Goal: Task Accomplishment & Management: Use online tool/utility

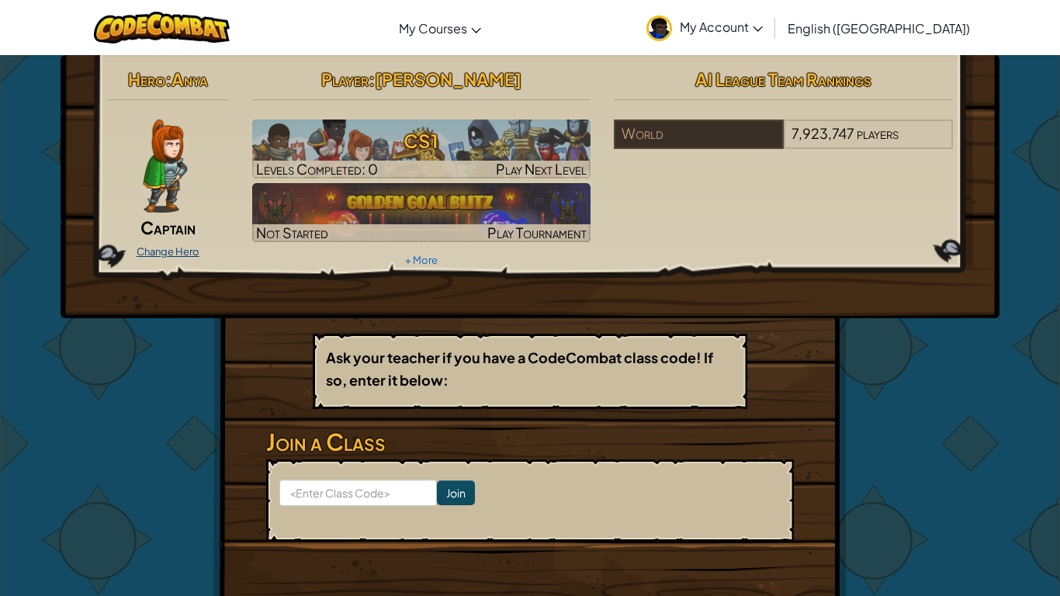
click at [167, 256] on link "Change Hero" at bounding box center [168, 251] width 63 height 12
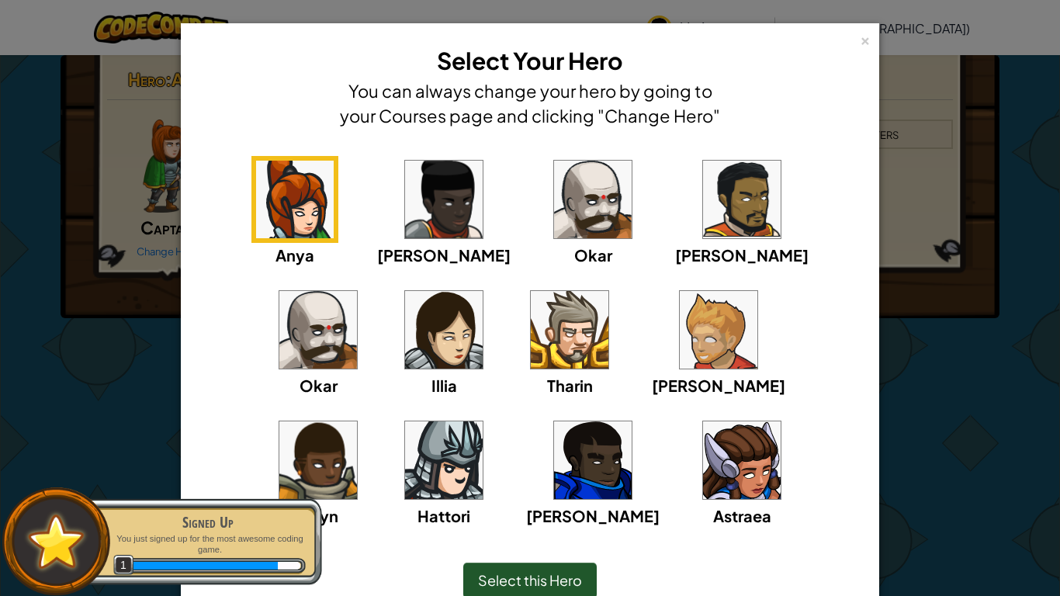
click at [554, 185] on img at bounding box center [593, 200] width 78 height 78
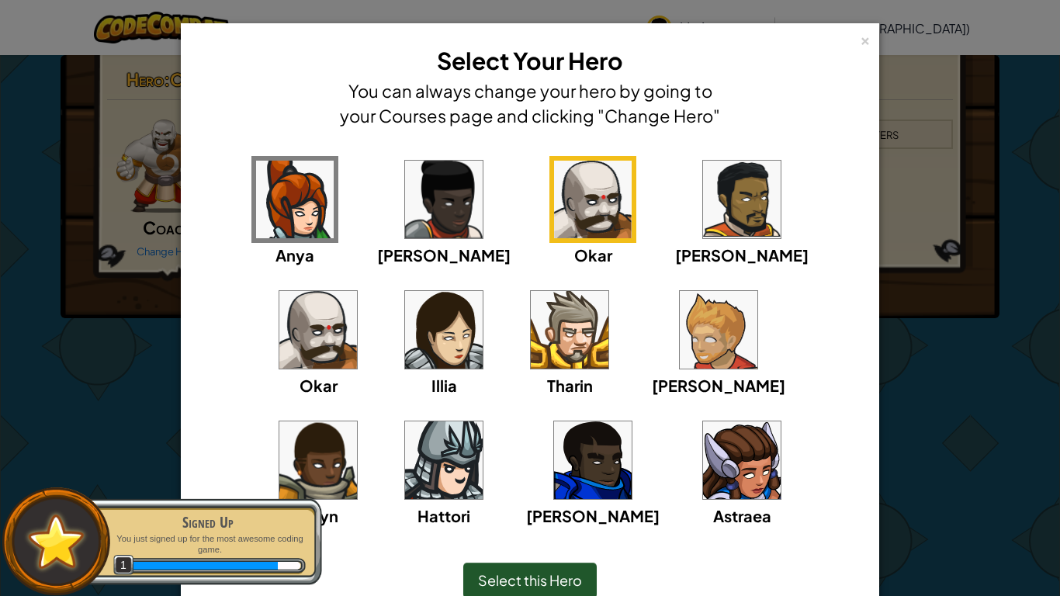
click at [357, 422] on img at bounding box center [318, 461] width 78 height 78
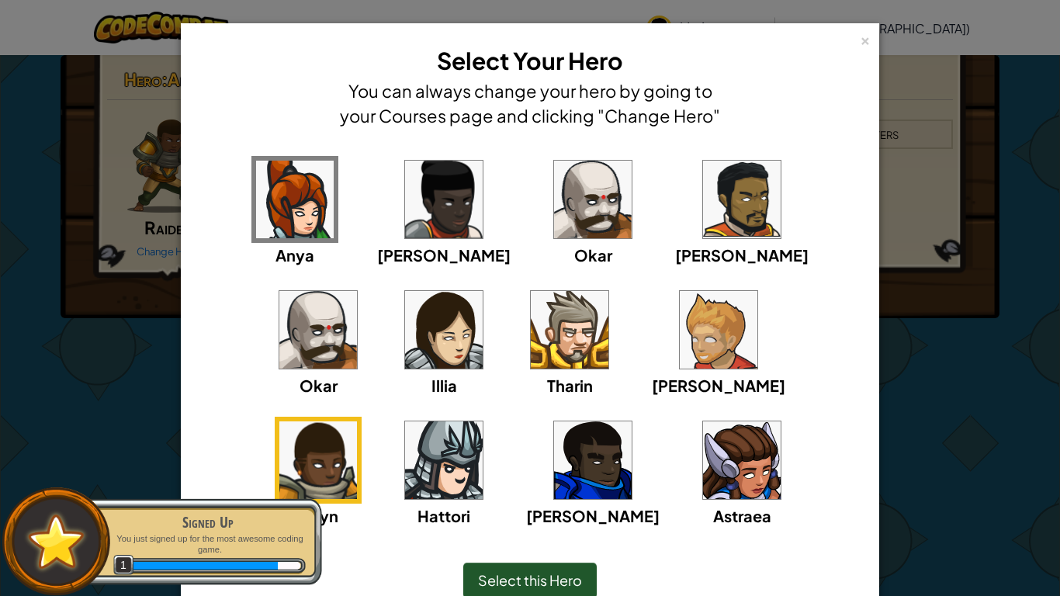
scroll to position [30, 0]
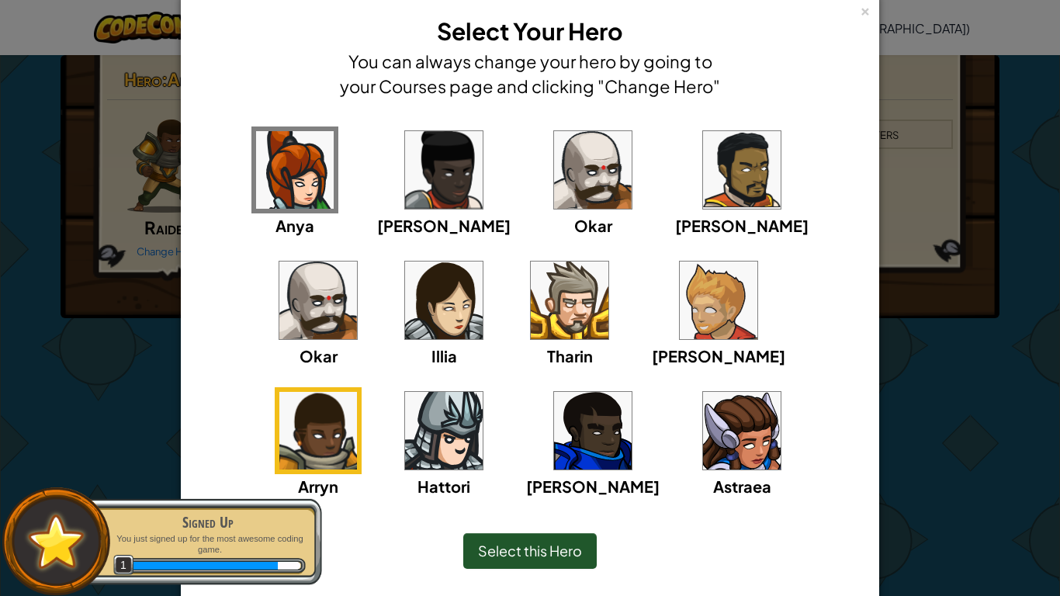
click at [531, 304] on img at bounding box center [570, 301] width 78 height 78
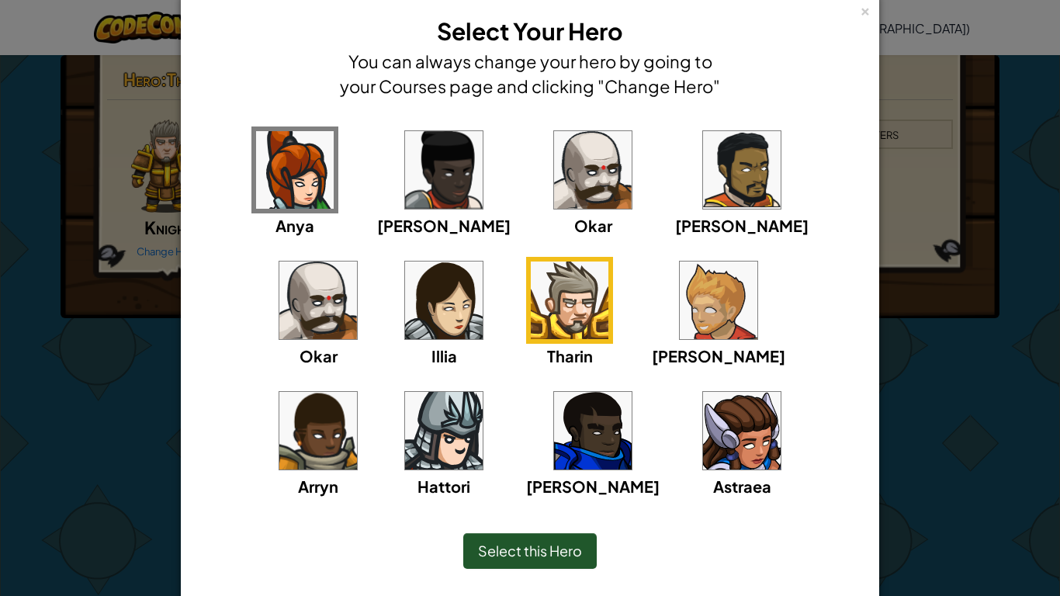
click at [870, 276] on div "[PERSON_NAME] [PERSON_NAME] [PERSON_NAME] Arryn [PERSON_NAME]" at bounding box center [530, 303] width 682 height 384
click at [483, 392] on img at bounding box center [444, 431] width 78 height 78
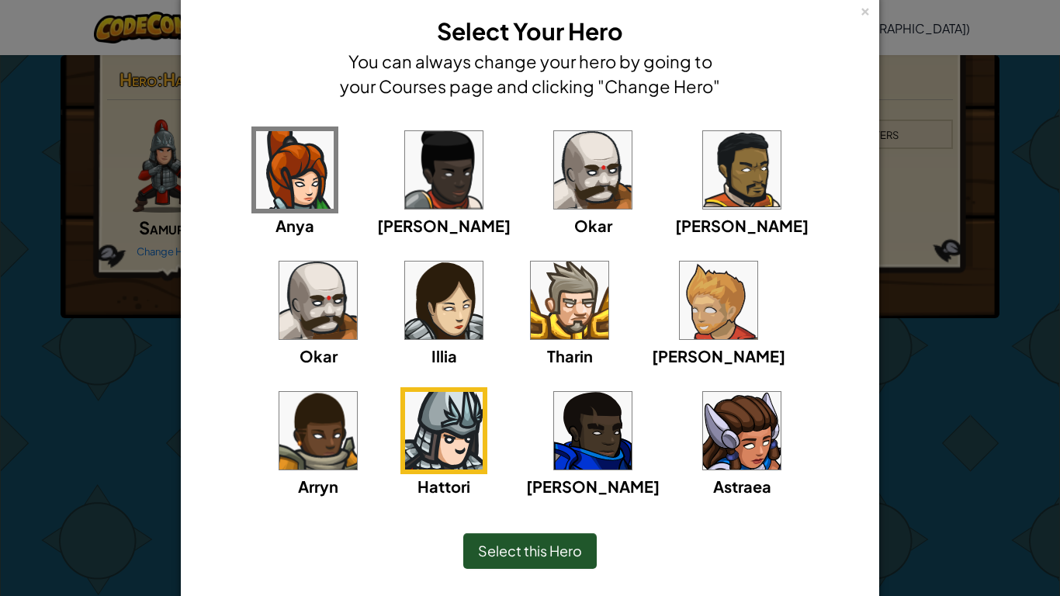
click at [703, 164] on img at bounding box center [742, 170] width 78 height 78
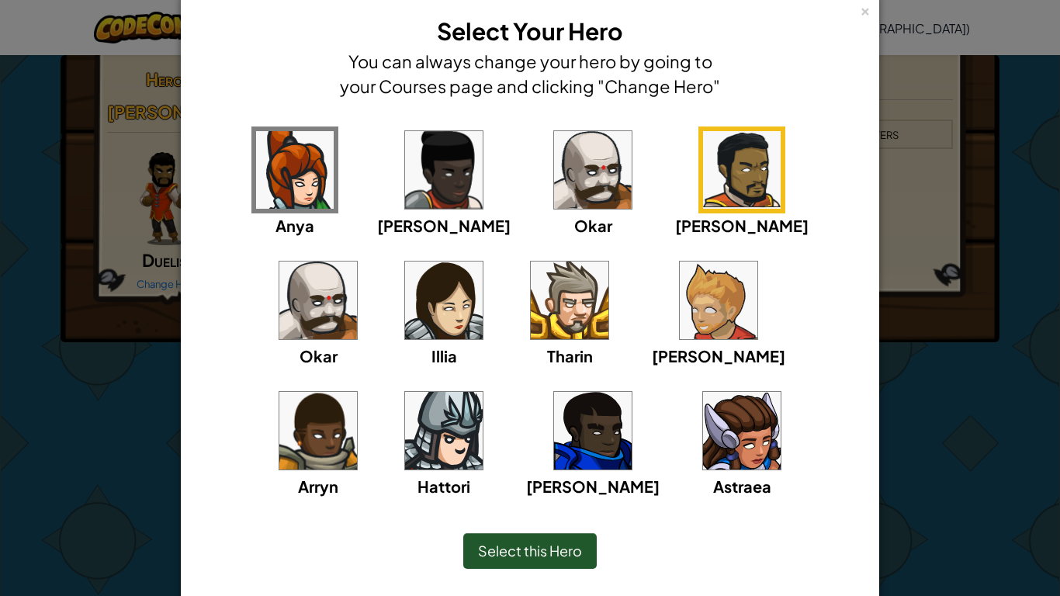
click at [350, 144] on div "[PERSON_NAME] [PERSON_NAME] [PERSON_NAME] Arryn [PERSON_NAME]" at bounding box center [530, 322] width 651 height 391
click at [405, 157] on img at bounding box center [444, 170] width 78 height 78
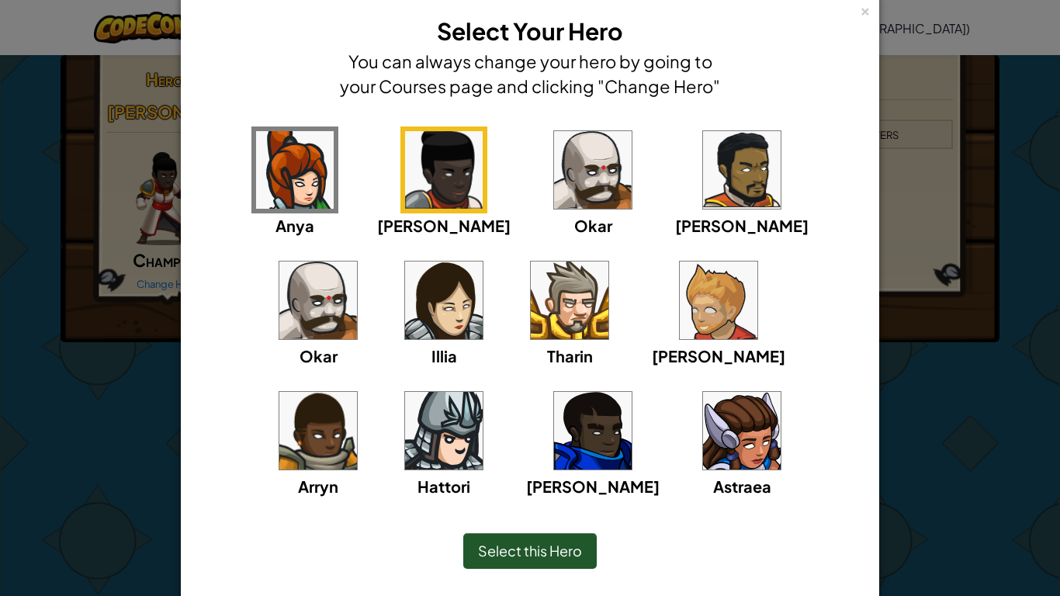
click at [531, 286] on img at bounding box center [570, 301] width 78 height 78
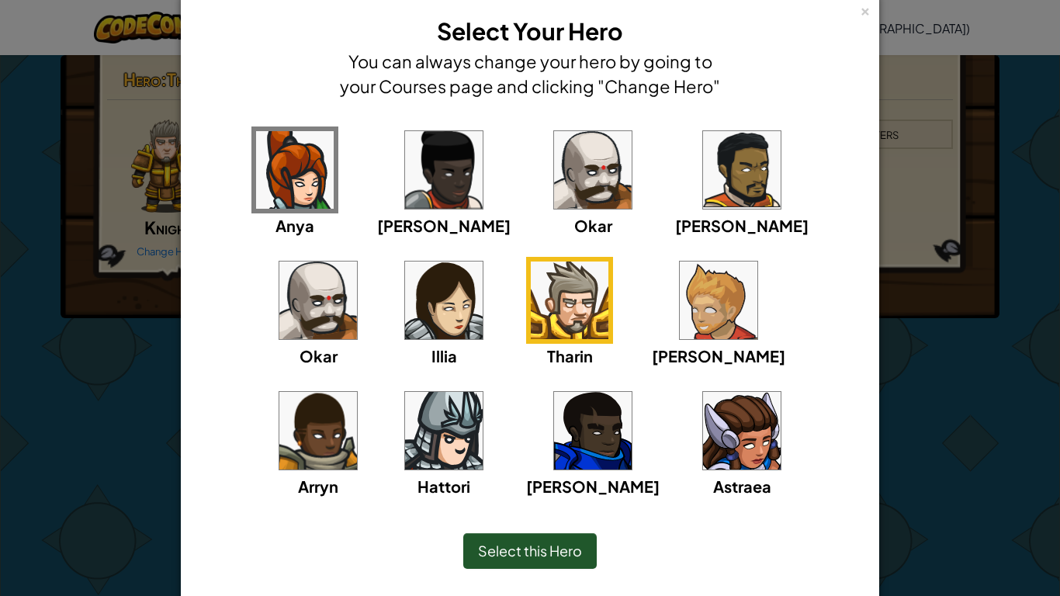
click at [405, 323] on img at bounding box center [444, 301] width 78 height 78
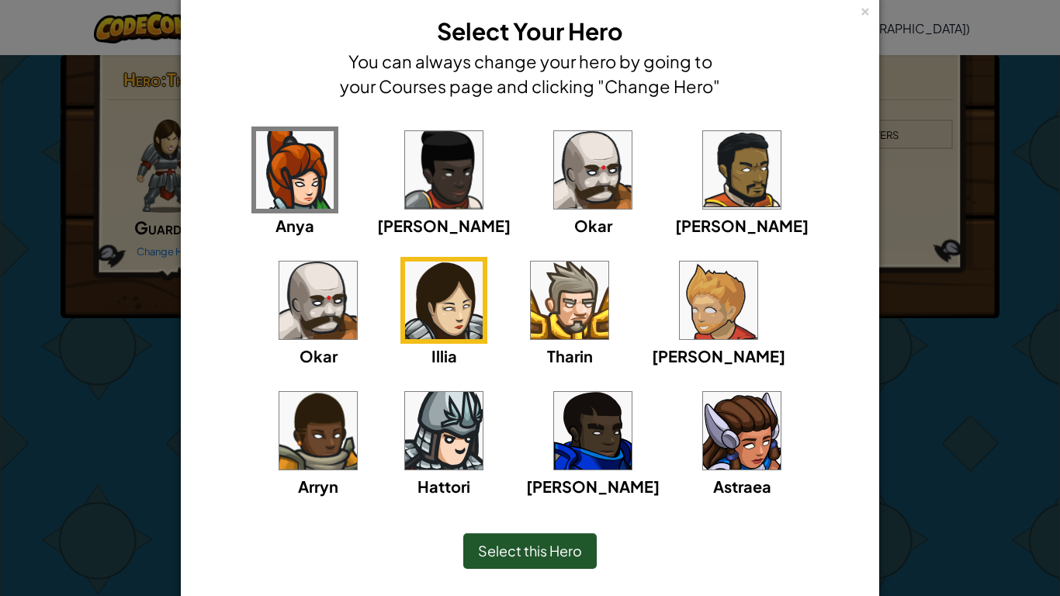
click at [680, 302] on img at bounding box center [719, 301] width 78 height 78
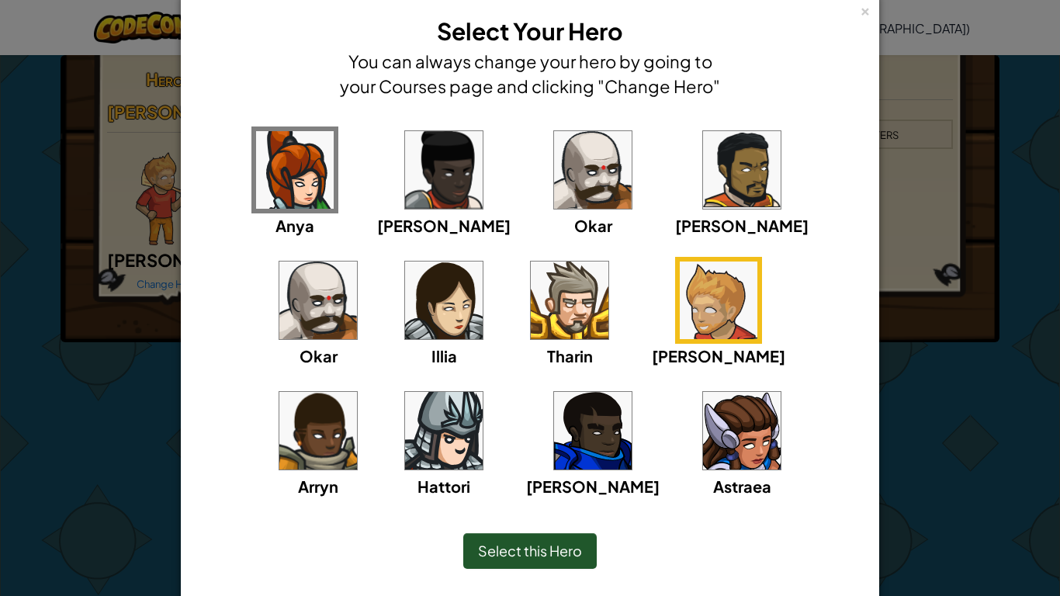
click at [680, 320] on img at bounding box center [719, 301] width 78 height 78
click at [554, 421] on img at bounding box center [593, 431] width 78 height 78
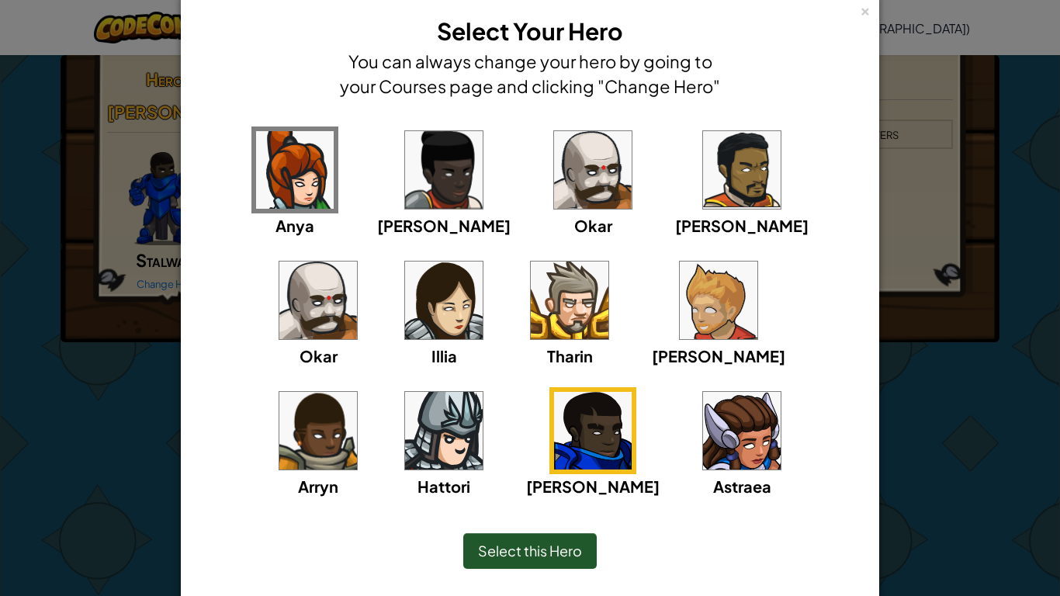
click at [553, 560] on div "Select this Hero" at bounding box center [530, 551] width 134 height 36
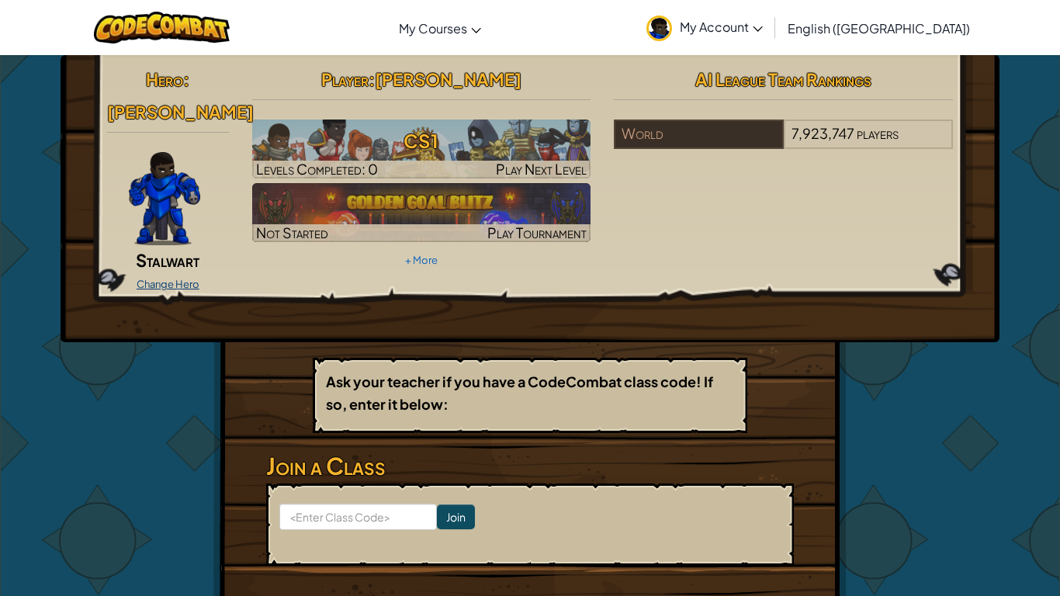
click at [170, 278] on link "Change Hero" at bounding box center [168, 284] width 63 height 12
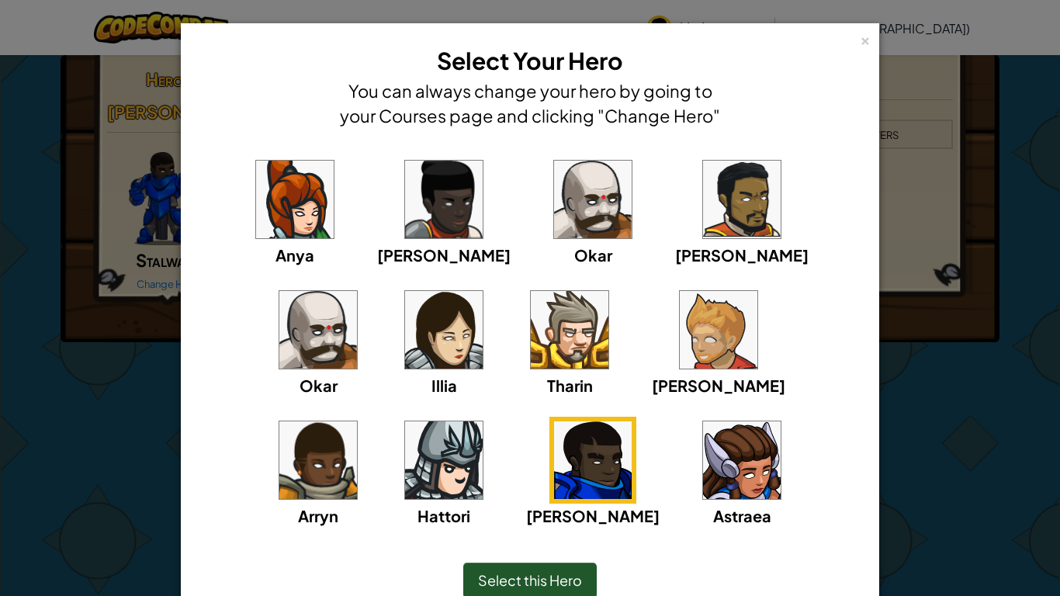
click at [936, 294] on div "× Select Your Hero You can always change your hero by going to your Courses pag…" at bounding box center [530, 298] width 1060 height 596
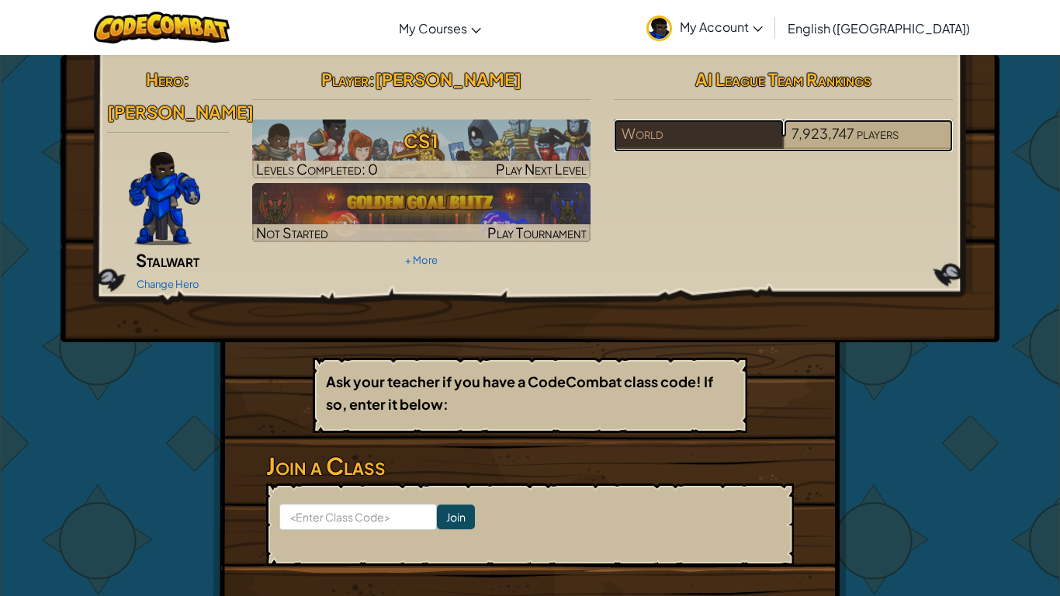
click at [851, 144] on div "7,923,747 players" at bounding box center [868, 135] width 169 height 30
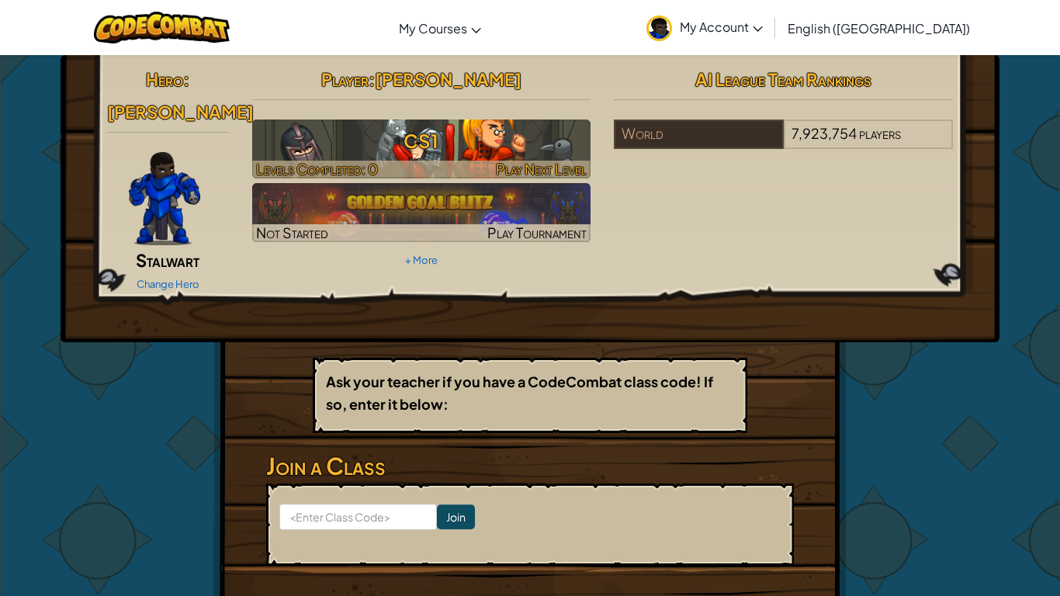
click at [504, 153] on h3 "CS1" at bounding box center [421, 140] width 339 height 35
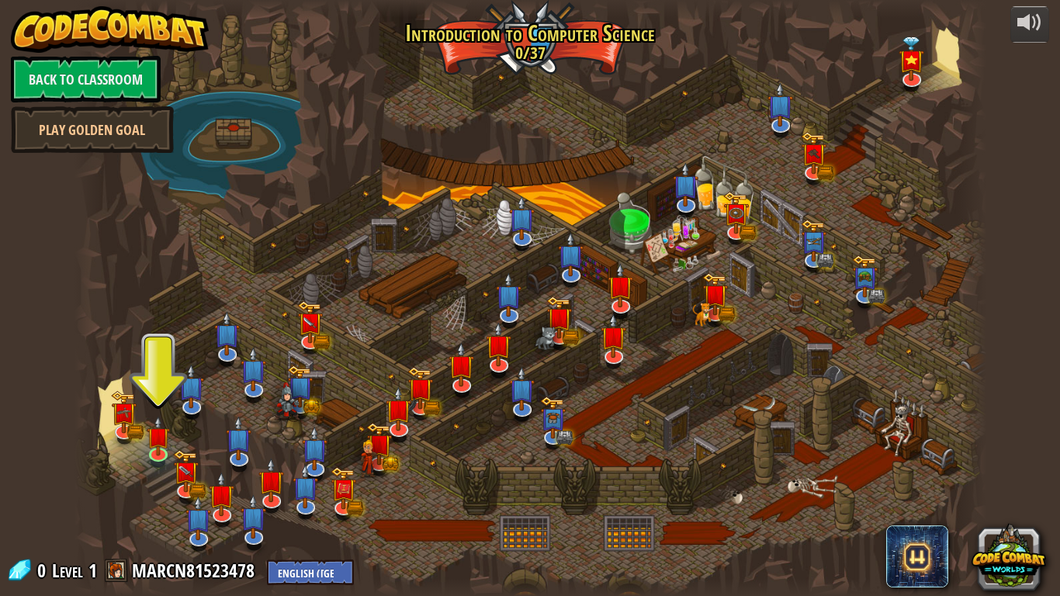
click at [114, 572] on span at bounding box center [116, 570] width 23 height 23
click at [205, 562] on link "MARCN81523478" at bounding box center [195, 570] width 127 height 25
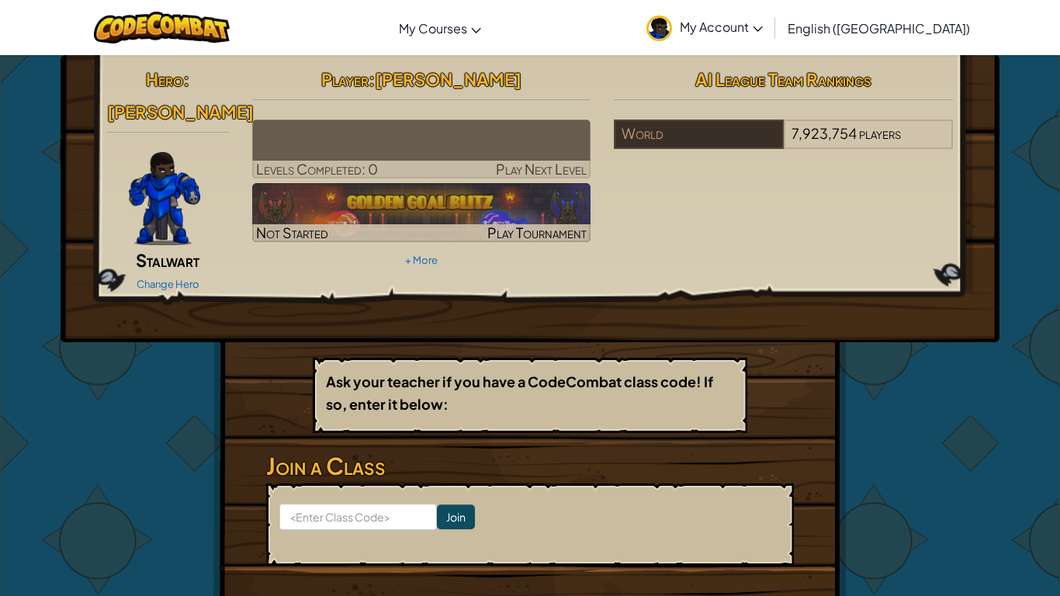
click at [465, 109] on hr at bounding box center [421, 107] width 339 height 16
click at [414, 147] on img at bounding box center [421, 149] width 339 height 59
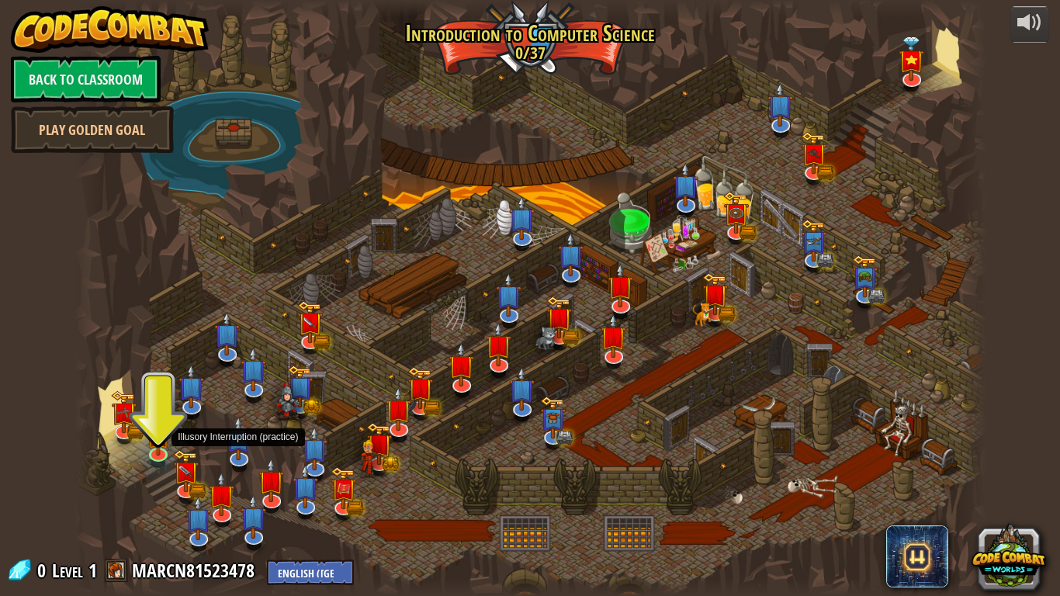
click at [1060, 460] on div "powered by Back to Classroom Play Golden Goal Kithgard Gates Escape the Kithgar…" at bounding box center [530, 298] width 1060 height 596
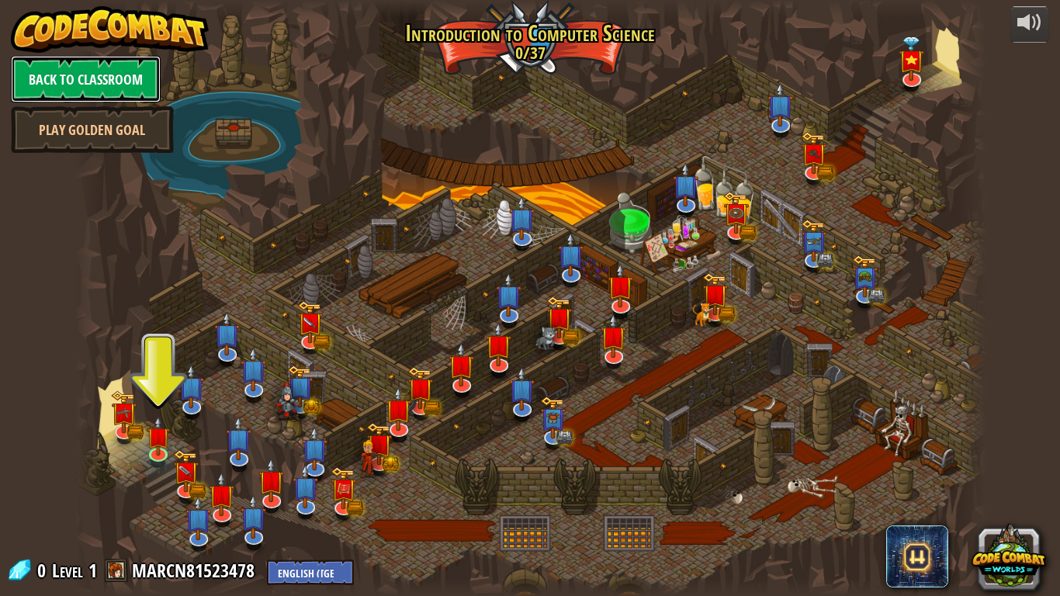
click at [78, 88] on link "Back to Classroom" at bounding box center [86, 79] width 150 height 47
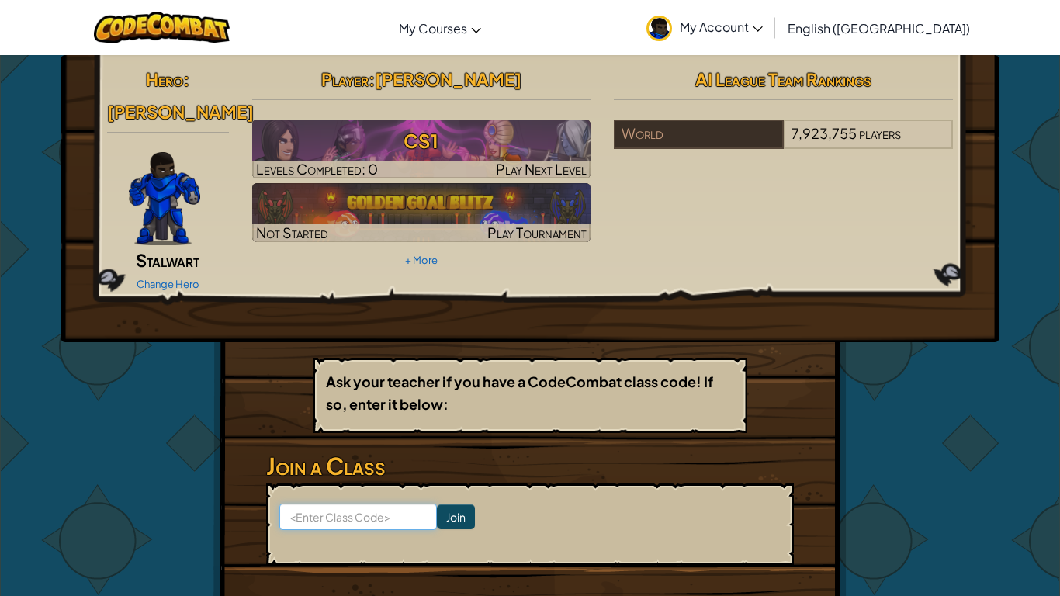
click at [408, 504] on input at bounding box center [358, 517] width 158 height 26
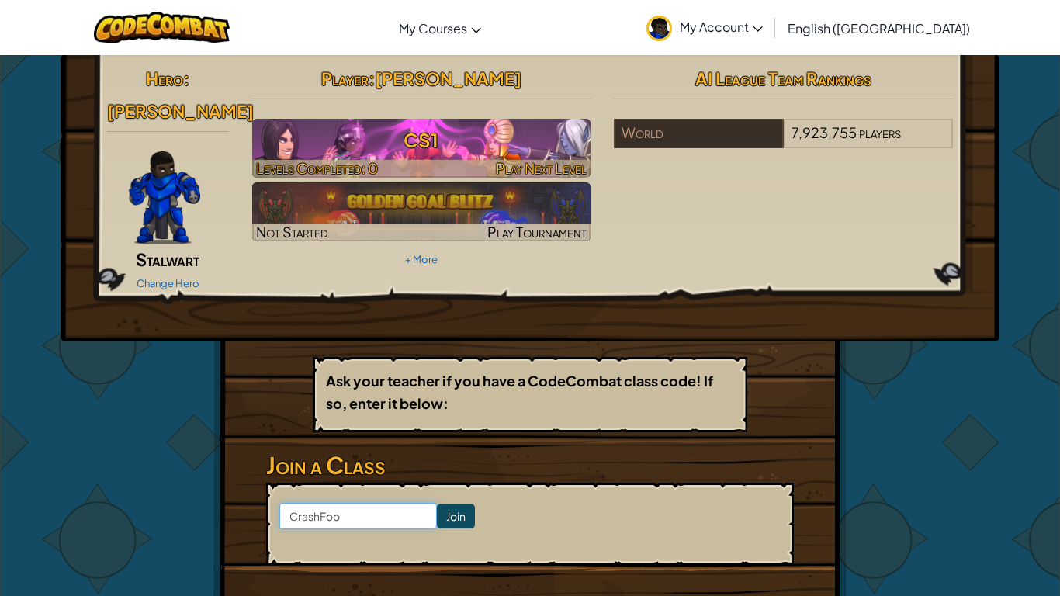
type input "CrashFoo"
click at [506, 153] on h3 "CS1" at bounding box center [421, 140] width 339 height 35
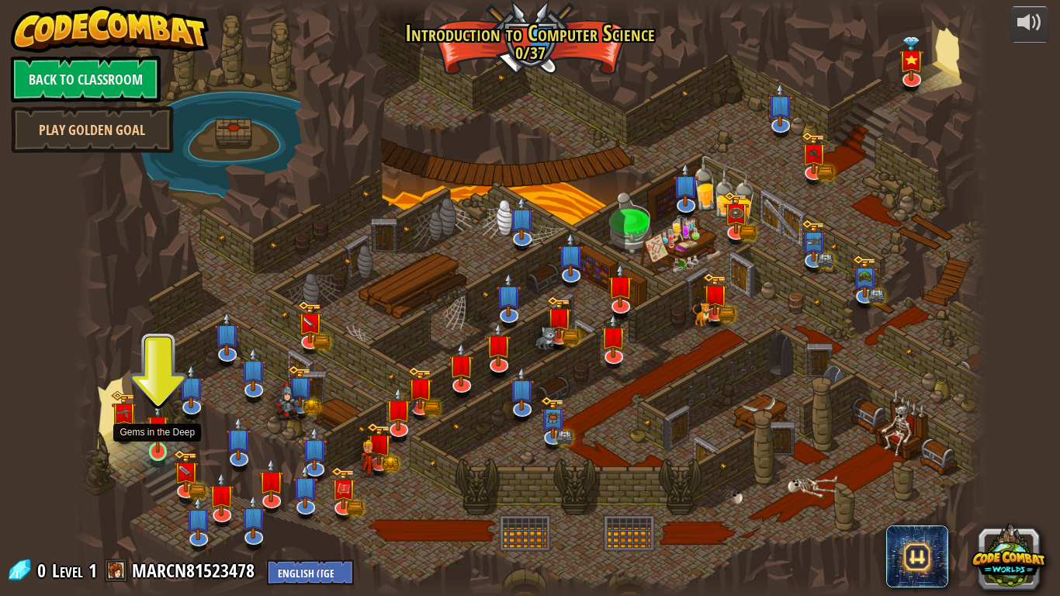
click at [159, 449] on img at bounding box center [158, 427] width 23 height 53
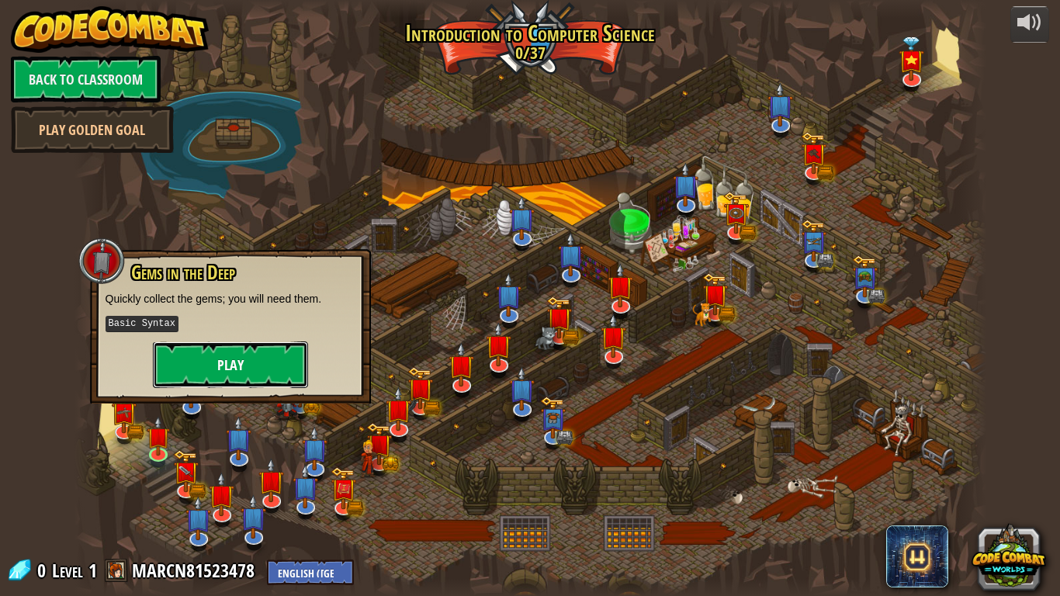
click at [260, 349] on button "Play" at bounding box center [230, 365] width 155 height 47
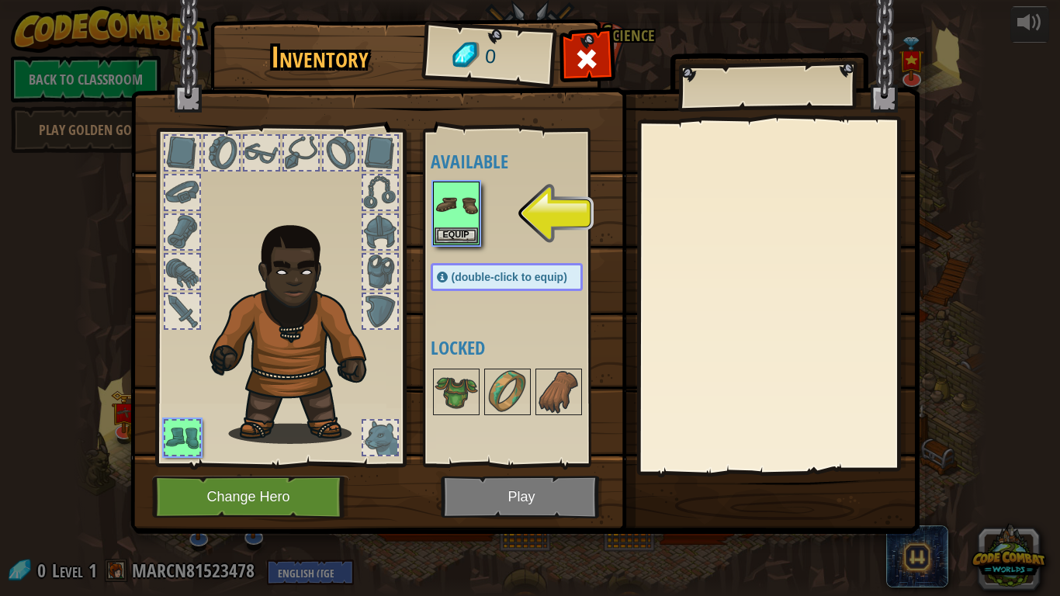
click at [186, 312] on div at bounding box center [182, 311] width 34 height 34
click at [187, 311] on div at bounding box center [182, 311] width 34 height 34
click at [462, 216] on img at bounding box center [456, 204] width 43 height 43
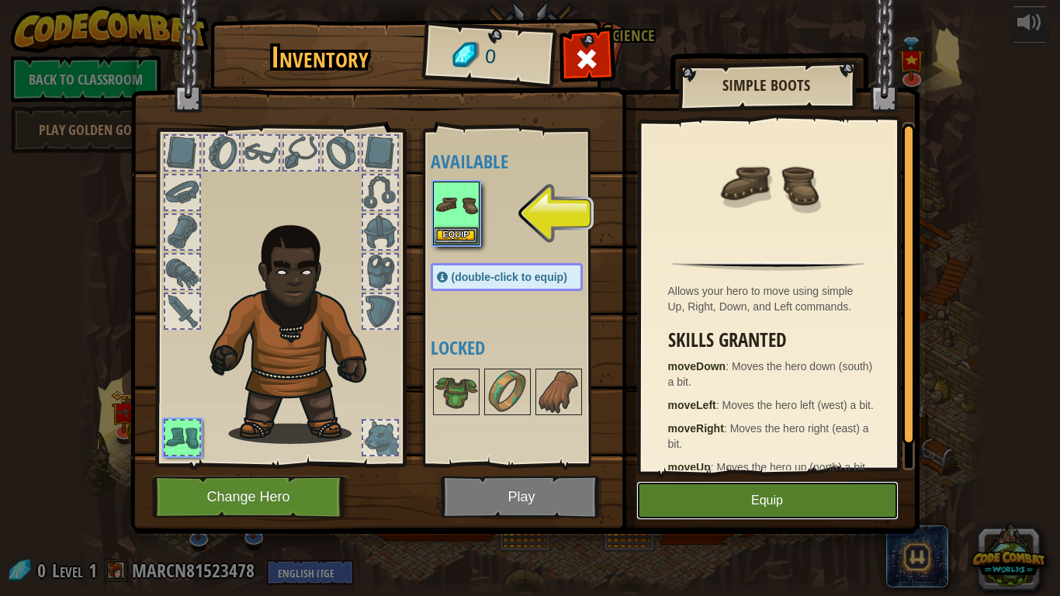
click at [743, 500] on button "Equip" at bounding box center [768, 500] width 262 height 39
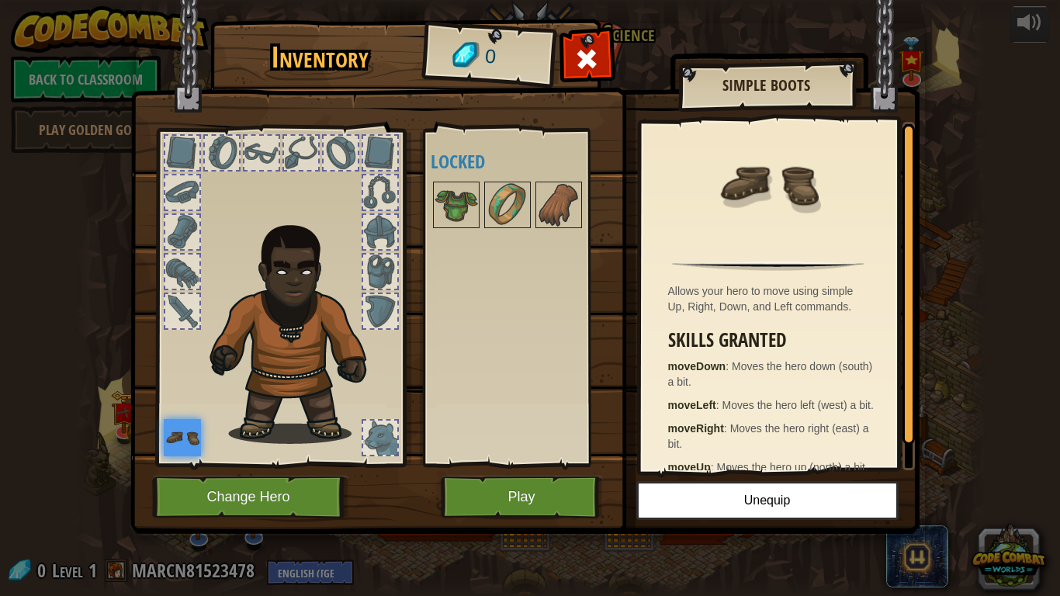
click at [265, 140] on div at bounding box center [262, 153] width 34 height 34
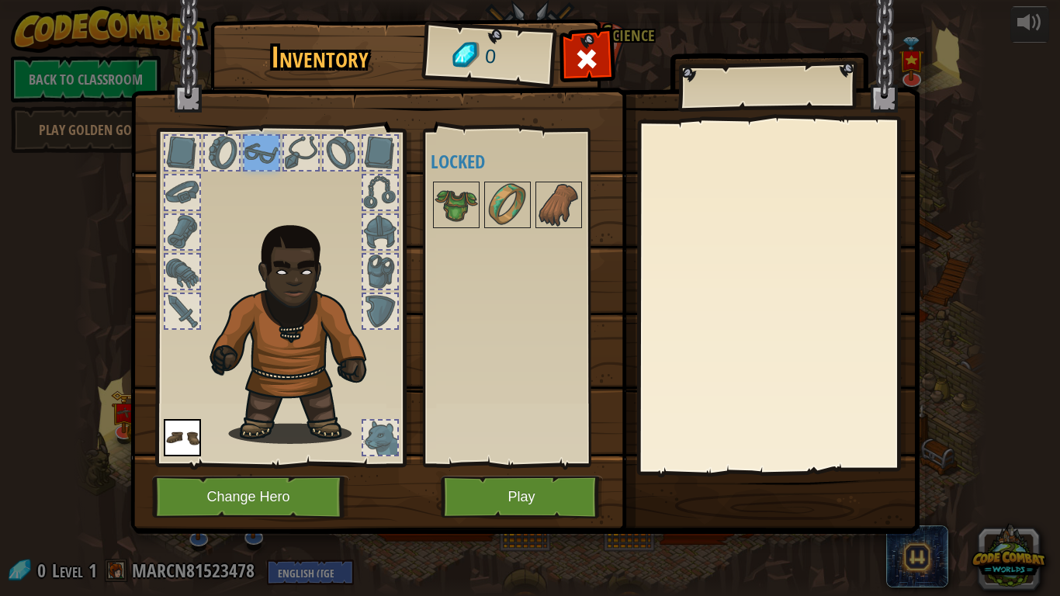
click at [233, 144] on div at bounding box center [222, 153] width 34 height 34
click at [551, 484] on button "Play" at bounding box center [522, 497] width 162 height 43
